Goal: Task Accomplishment & Management: Use online tool/utility

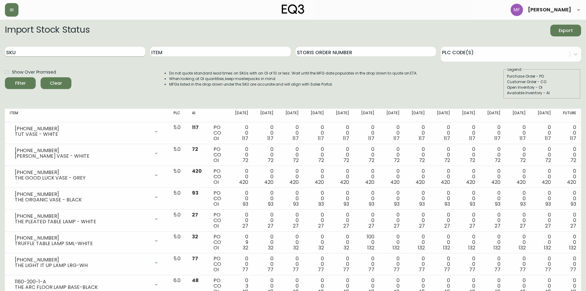
click at [98, 51] on input "SKU" at bounding box center [75, 52] width 140 height 10
paste input "[PHONE_NUMBER]"
click at [5, 77] on button "Filter" at bounding box center [20, 83] width 31 height 12
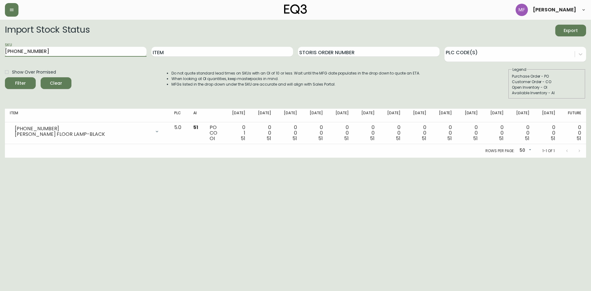
drag, startPoint x: 85, startPoint y: 51, endPoint x: 9, endPoint y: 44, distance: 76.6
click at [9, 44] on div "SKU [PHONE_NUMBER]" at bounding box center [76, 52] width 142 height 20
paste input "[PHONE_NUMBER]"
type input "3"
paste input "[PHONE_NUMBER]"
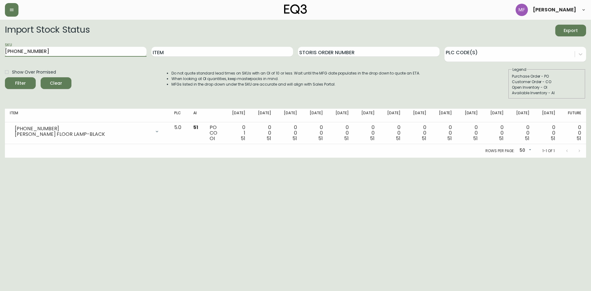
click at [5, 77] on button "Filter" at bounding box center [20, 83] width 31 height 12
drag, startPoint x: 55, startPoint y: 46, endPoint x: 36, endPoint y: 49, distance: 18.9
click at [36, 49] on div "SKU [PHONE_NUMBER]" at bounding box center [76, 52] width 142 height 20
drag, startPoint x: 37, startPoint y: 49, endPoint x: -11, endPoint y: 44, distance: 48.3
click at [0, 44] on html "[PERSON_NAME] Import Stock Status Export SKU [PHONE_NUMBER] Item Storis Order N…" at bounding box center [295, 79] width 591 height 158
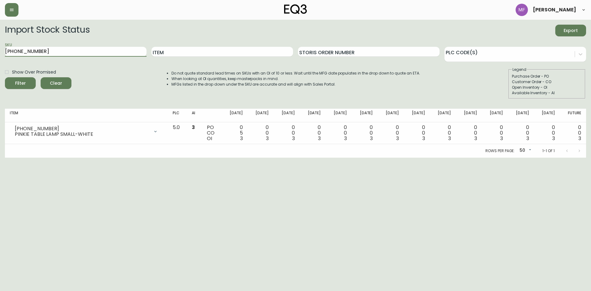
paste input "90-250-8"
type input "[PHONE_NUMBER]"
click at [5, 77] on button "Filter" at bounding box center [20, 83] width 31 height 12
